Goal: Find contact information: Find contact information

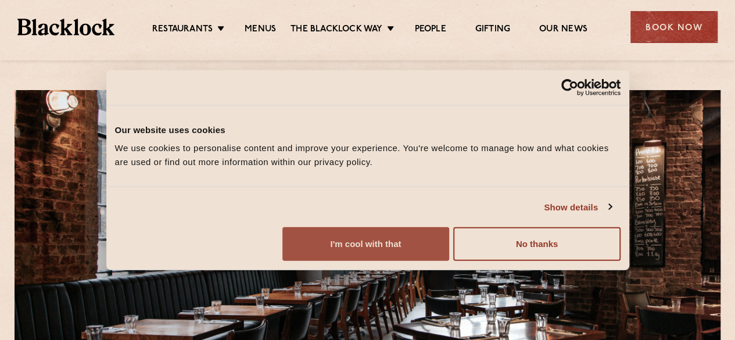
click at [449, 261] on button "I'm cool with that" at bounding box center [365, 244] width 167 height 34
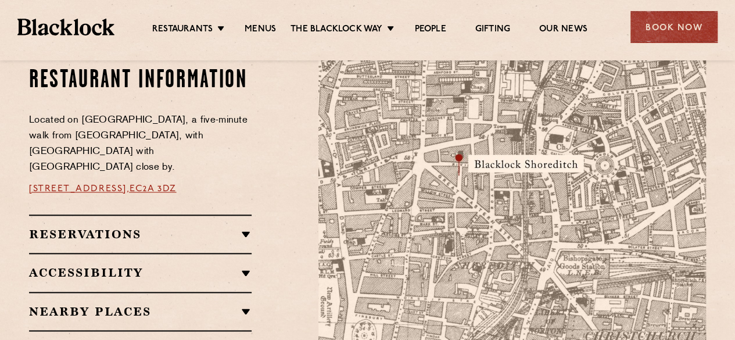
scroll to position [755, 0]
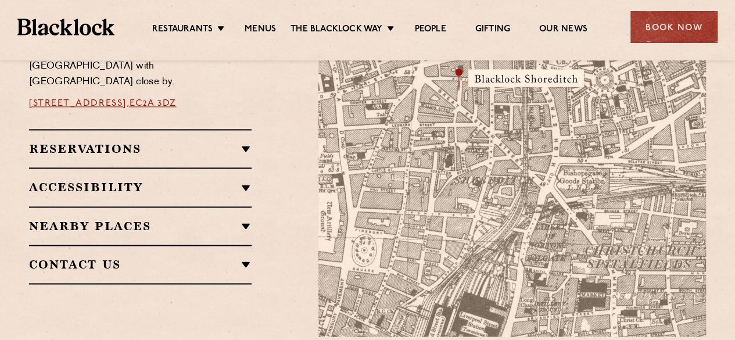
drag, startPoint x: 239, startPoint y: 259, endPoint x: 250, endPoint y: 253, distance: 12.2
click at [239, 259] on h2 "Contact Us" at bounding box center [140, 264] width 223 height 14
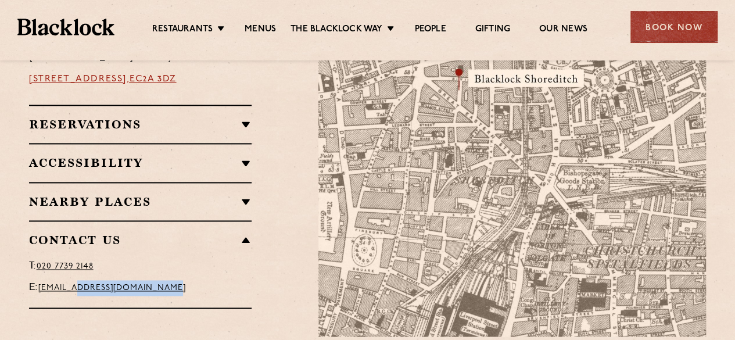
drag, startPoint x: 209, startPoint y: 279, endPoint x: 62, endPoint y: 277, distance: 147.6
click at [85, 280] on p "E: [EMAIL_ADDRESS][DOMAIN_NAME]" at bounding box center [140, 288] width 223 height 16
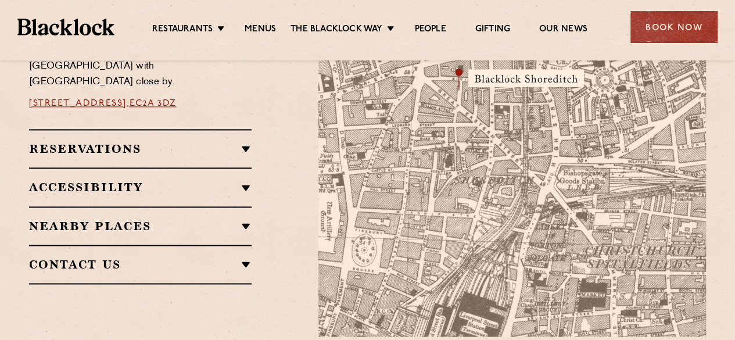
drag, startPoint x: 237, startPoint y: 257, endPoint x: 245, endPoint y: 257, distance: 8.1
click at [237, 257] on h2 "Contact Us" at bounding box center [140, 264] width 223 height 14
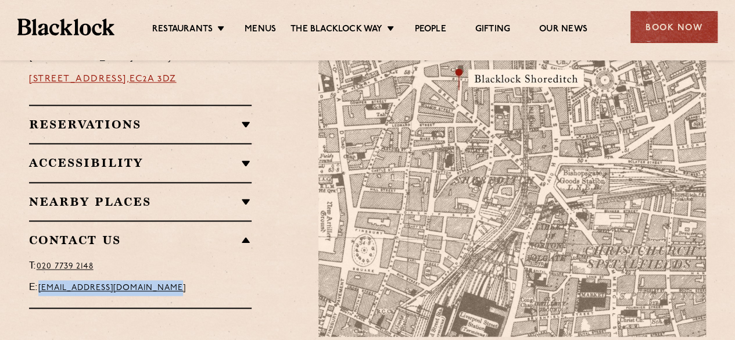
drag, startPoint x: 216, startPoint y: 280, endPoint x: 46, endPoint y: 284, distance: 170.3
click at [46, 284] on p "E: [EMAIL_ADDRESS][DOMAIN_NAME]" at bounding box center [140, 288] width 223 height 16
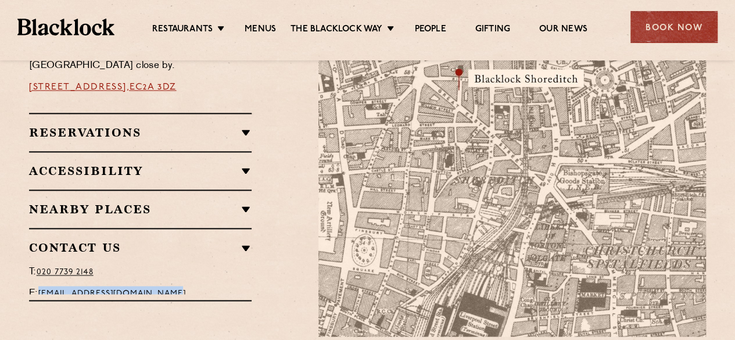
copy link "[EMAIL_ADDRESS][DOMAIN_NAME]"
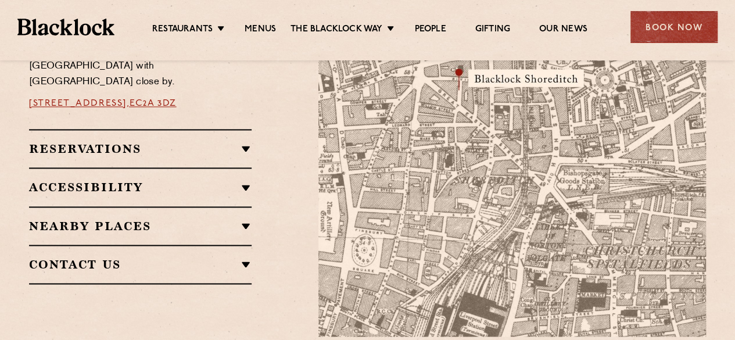
click at [246, 257] on h2 "Contact Us" at bounding box center [140, 264] width 223 height 14
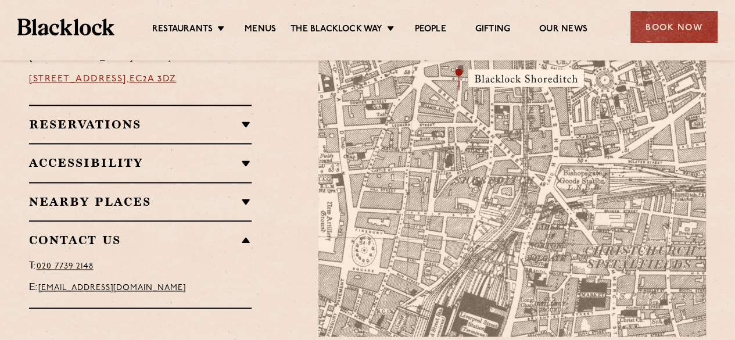
drag, startPoint x: 220, startPoint y: 278, endPoint x: 41, endPoint y: 288, distance: 178.6
click at [41, 288] on p "E: [EMAIL_ADDRESS][DOMAIN_NAME]" at bounding box center [140, 288] width 223 height 16
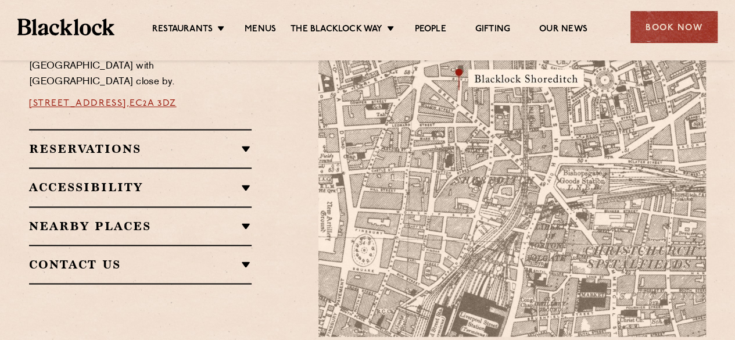
click at [249, 259] on h2 "Contact Us" at bounding box center [140, 264] width 223 height 14
